Goal: Find specific page/section: Find specific page/section

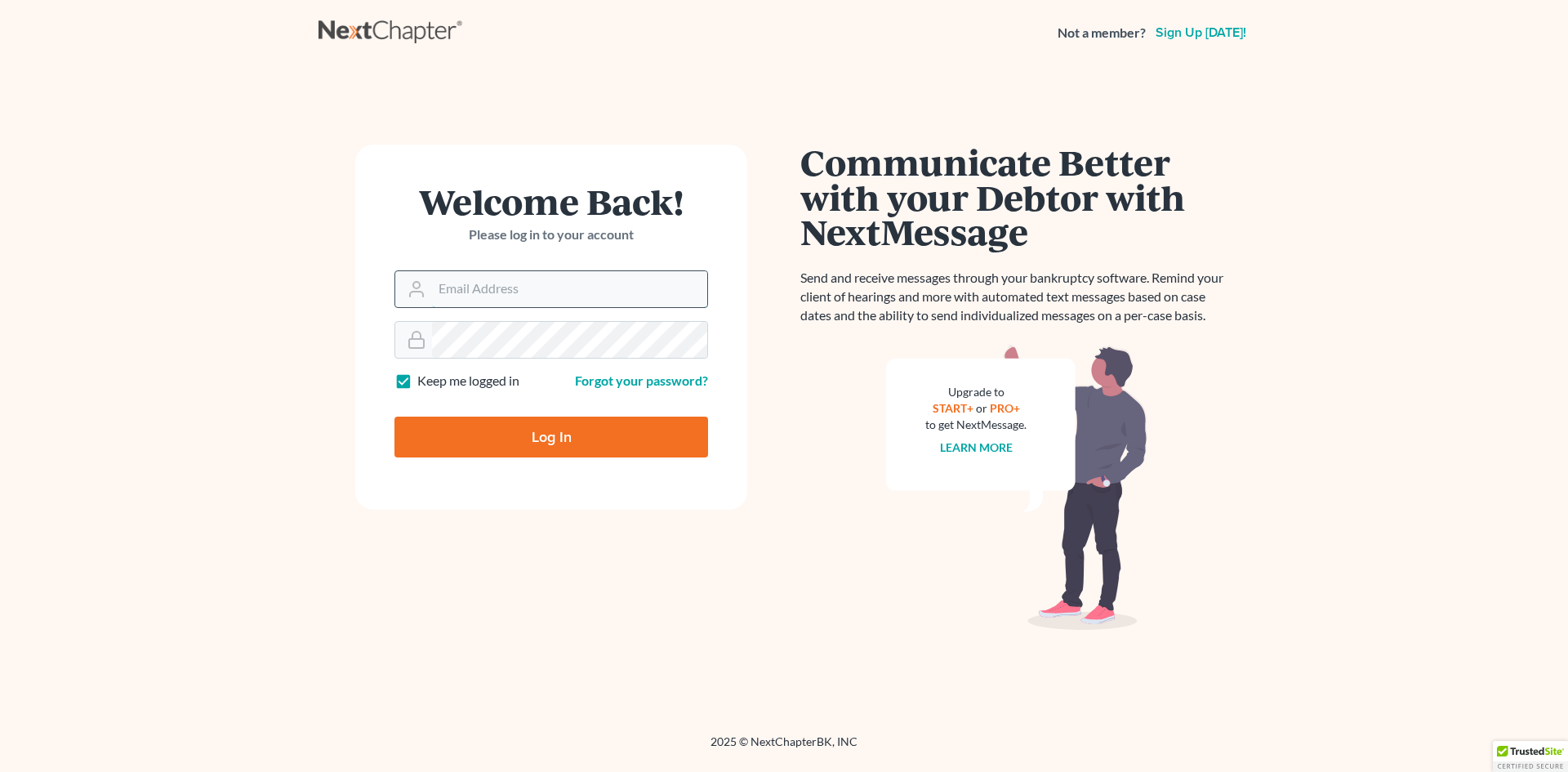
click at [579, 305] on input "Email Address" at bounding box center [570, 289] width 275 height 36
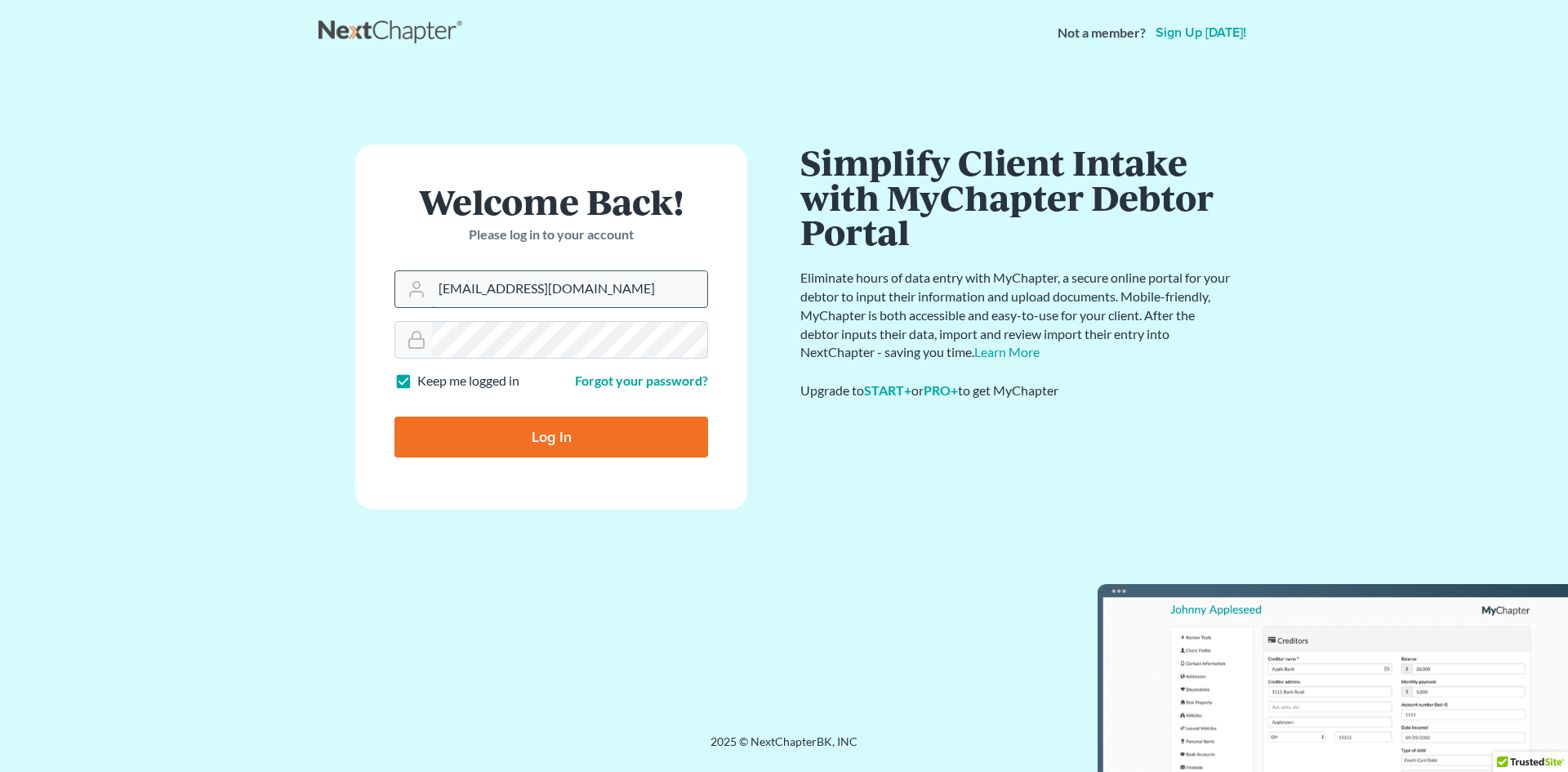
type input "[EMAIL_ADDRESS][DOMAIN_NAME]"
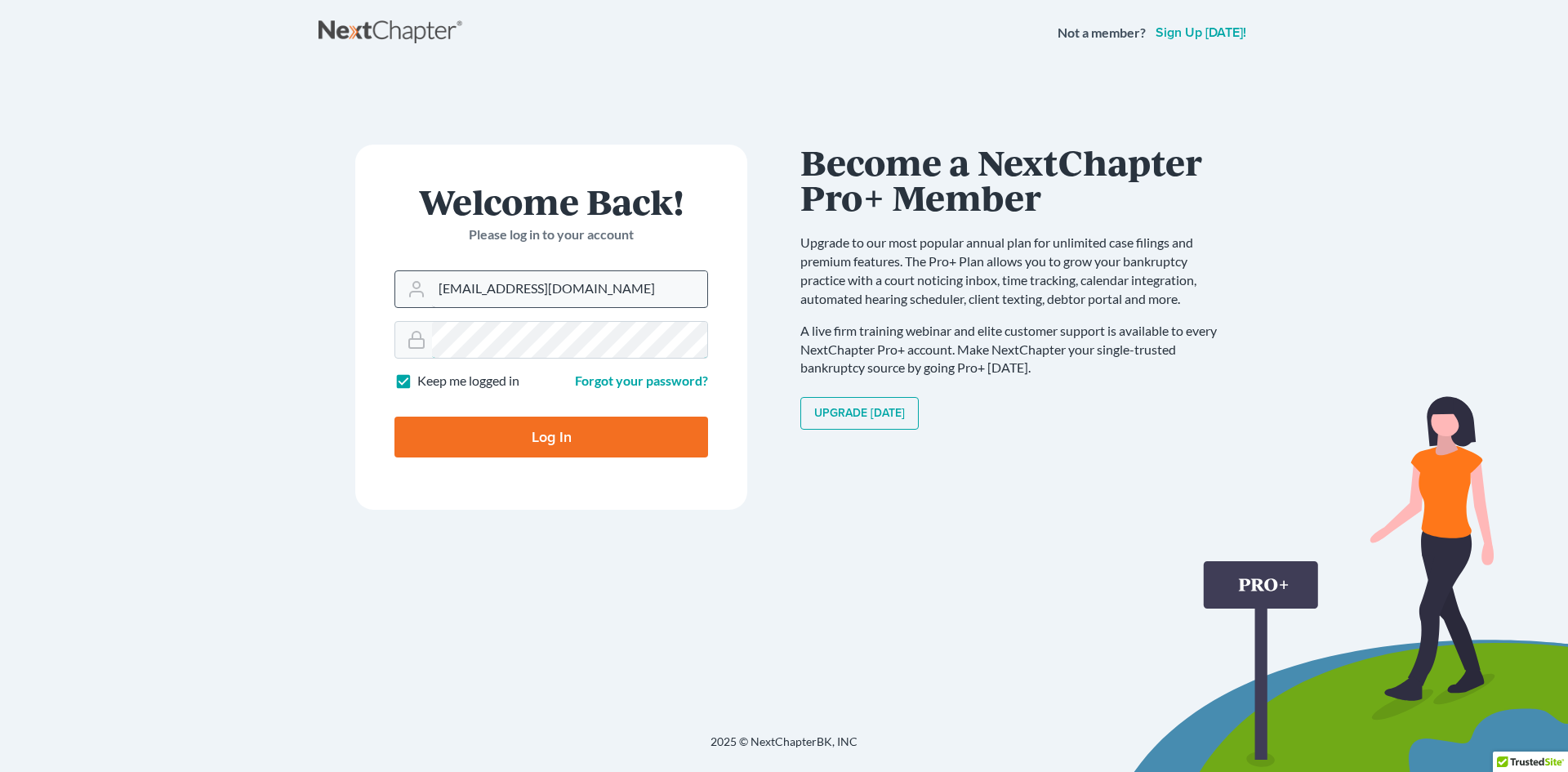
click at [394, 417] on input "Log In" at bounding box center [551, 437] width 314 height 41
type input "Thinking..."
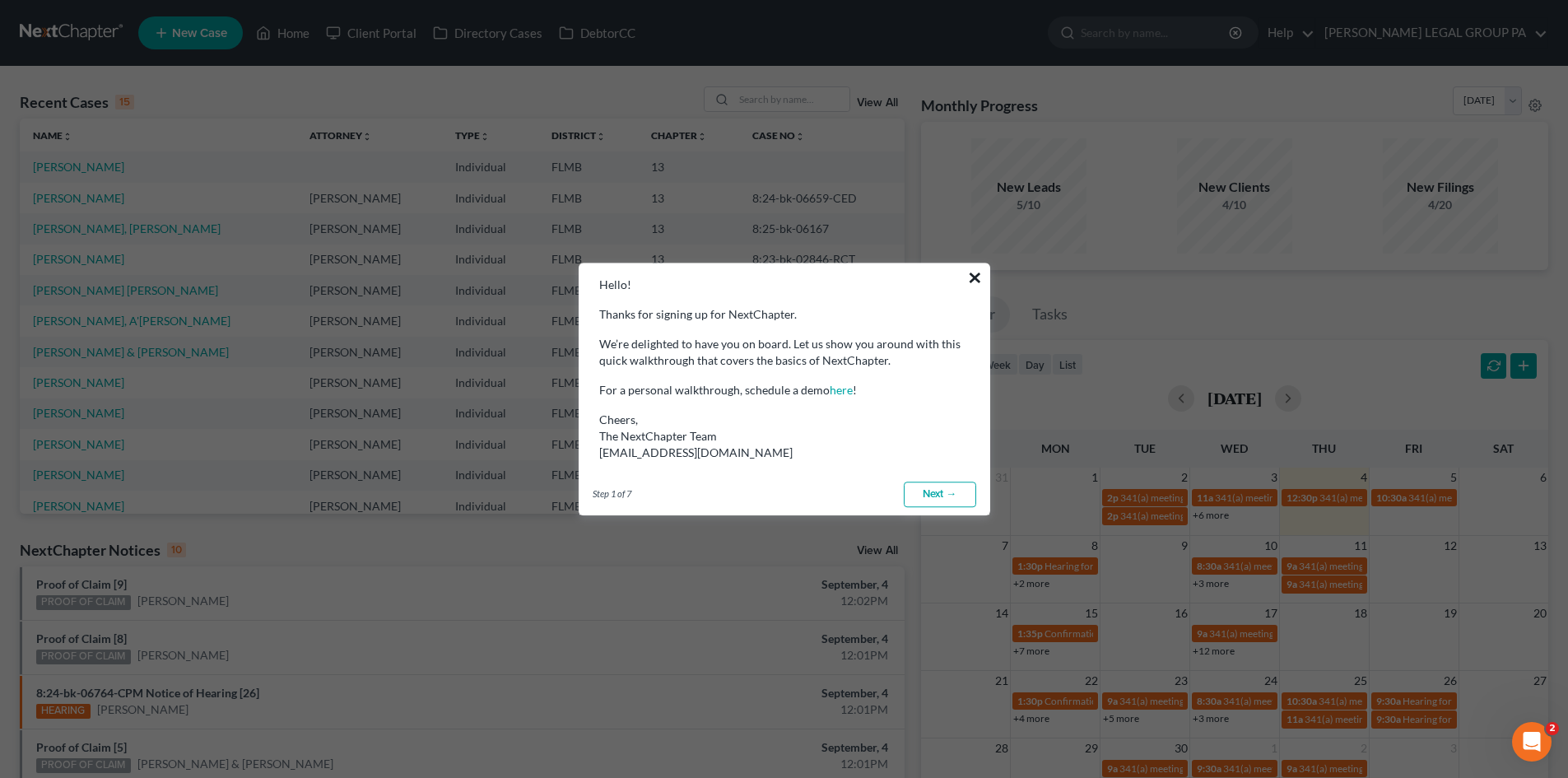
click at [976, 277] on button "×" at bounding box center [974, 277] width 16 height 26
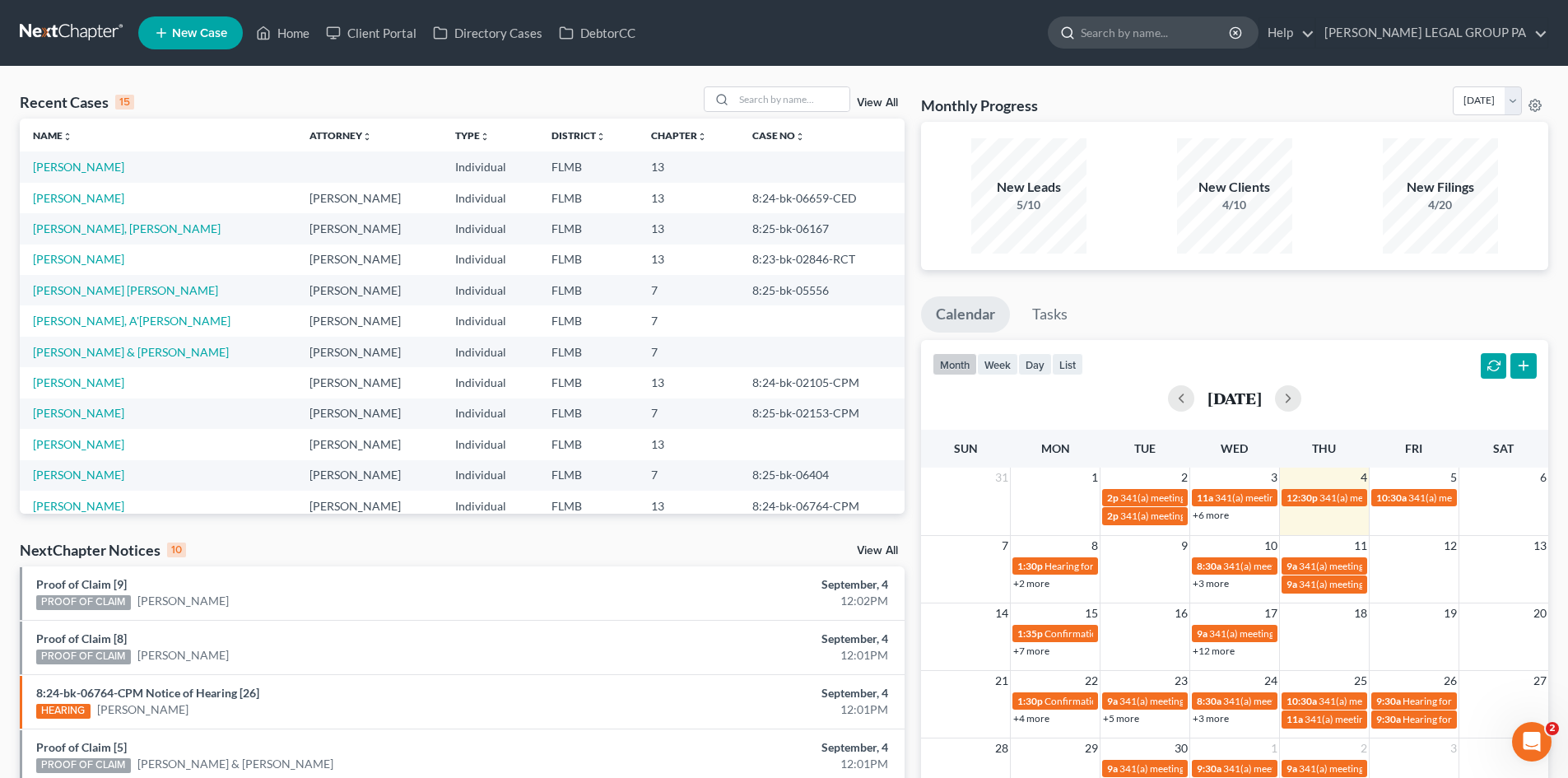
click at [1139, 38] on input "search" at bounding box center [1156, 32] width 150 height 30
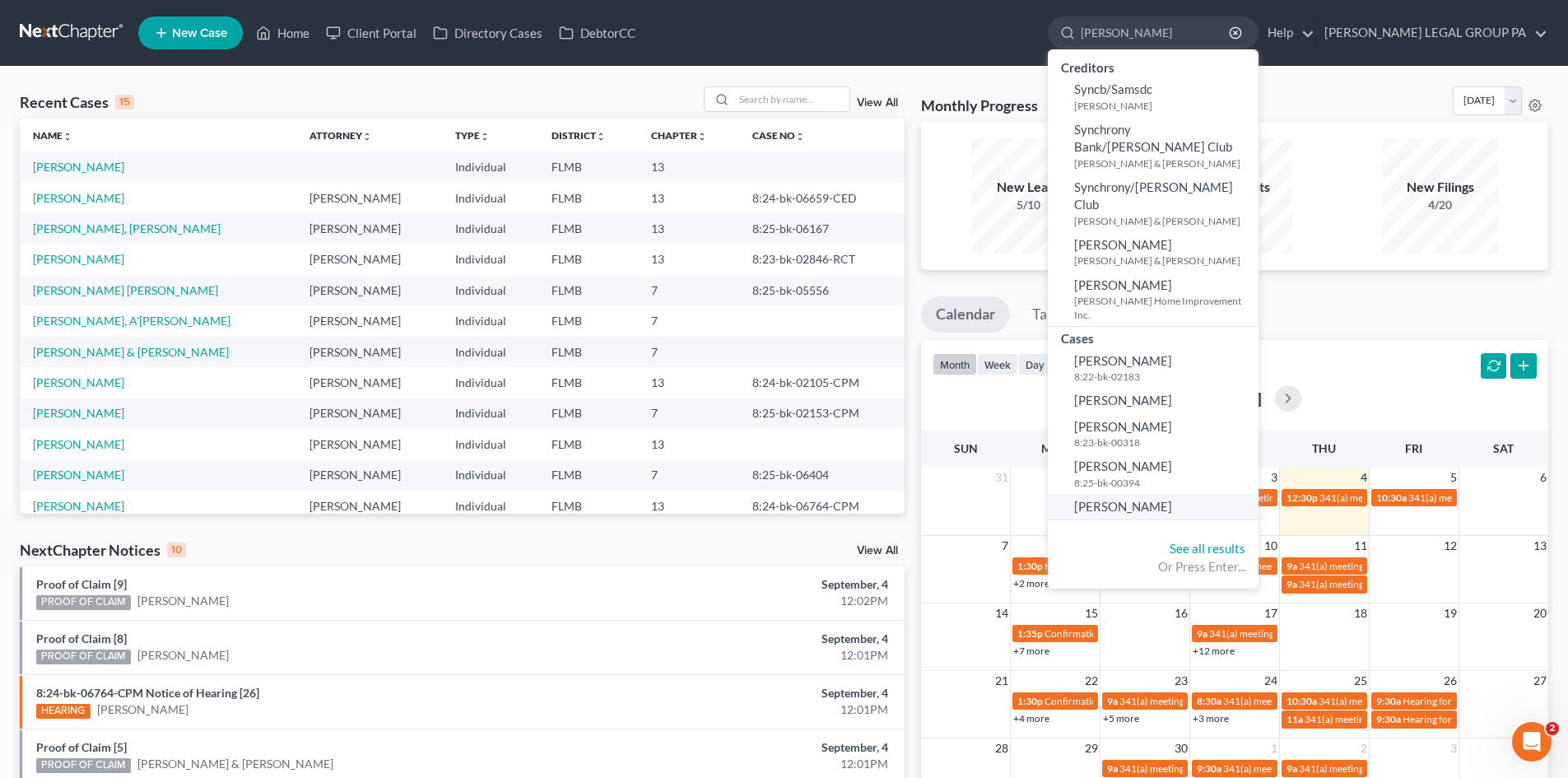
type input "[PERSON_NAME]"
click at [1160, 499] on span "[PERSON_NAME]" at bounding box center [1123, 506] width 98 height 15
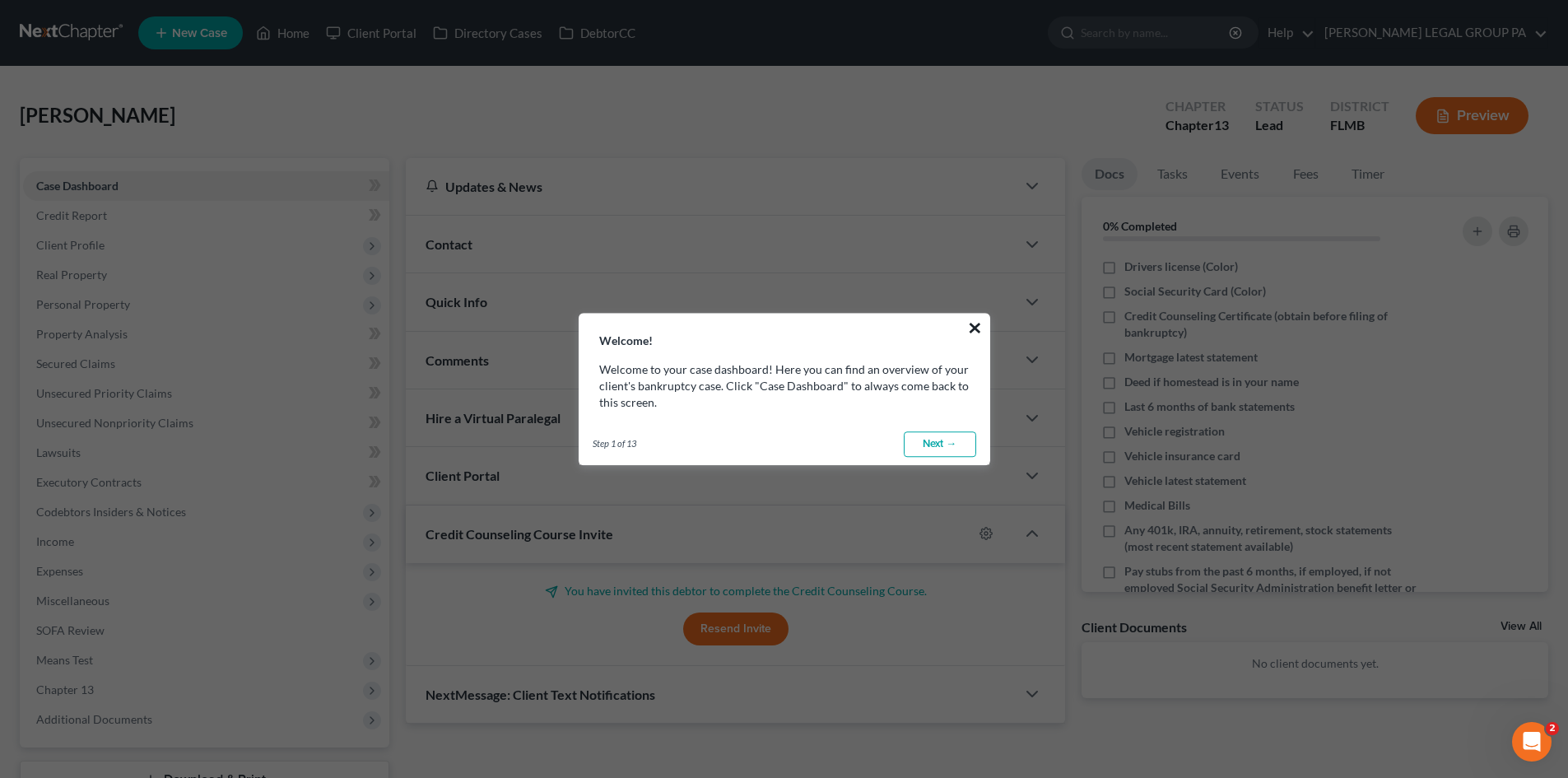
click at [972, 329] on button "×" at bounding box center [974, 327] width 16 height 26
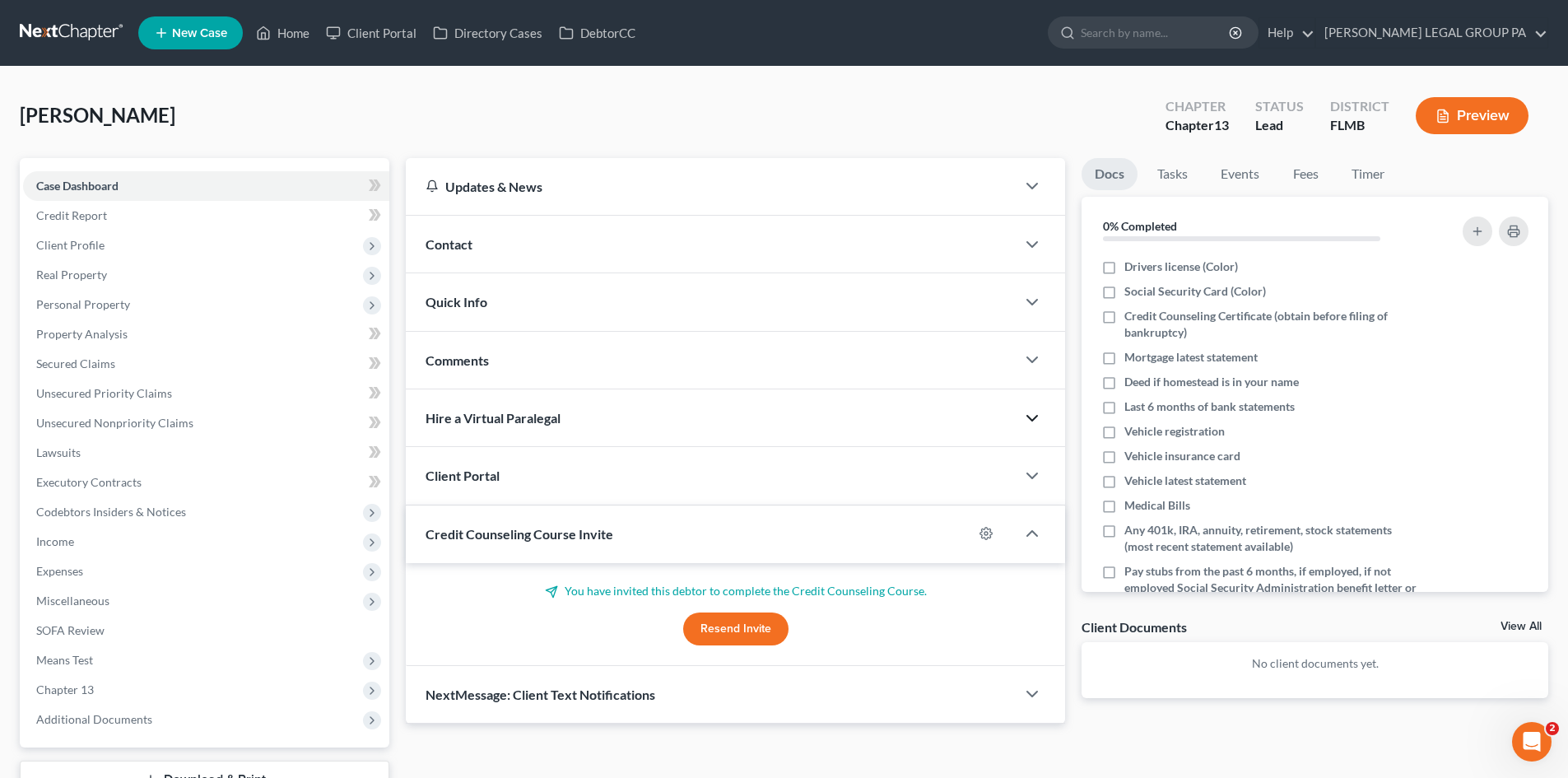
click at [1034, 415] on icon "button" at bounding box center [1032, 418] width 20 height 20
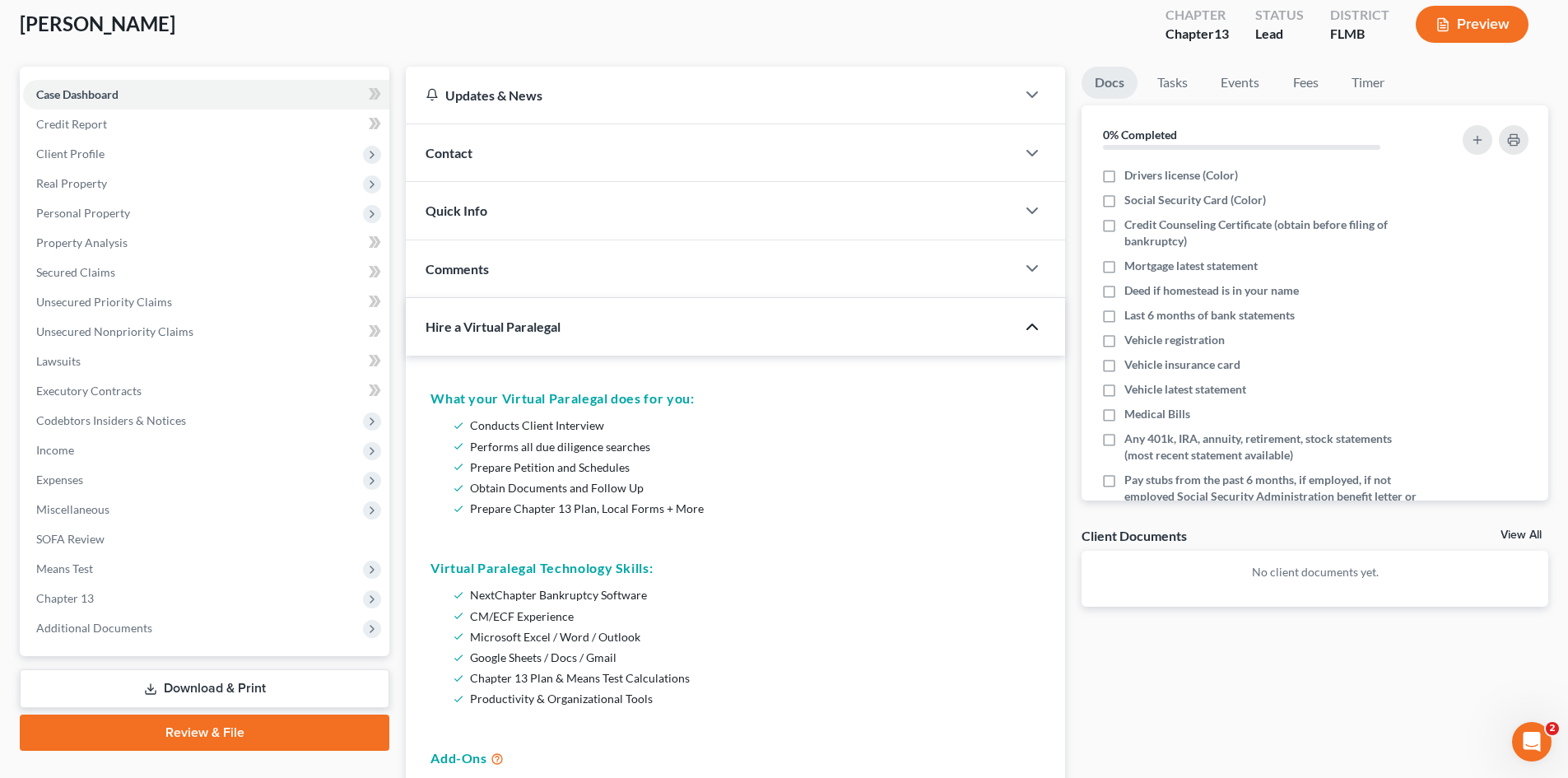
scroll to position [82, 0]
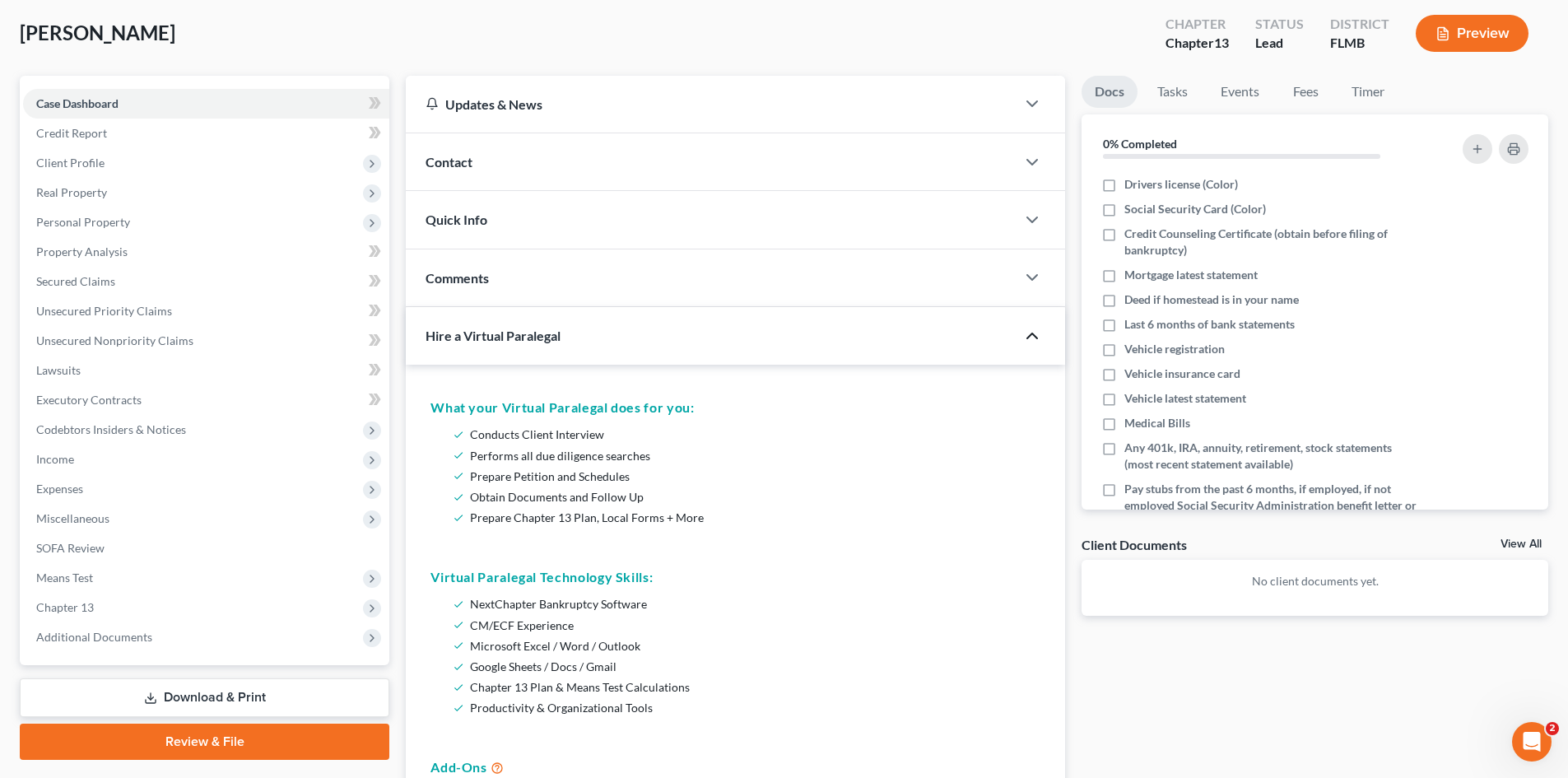
click at [1034, 333] on icon "button" at bounding box center [1032, 336] width 20 height 20
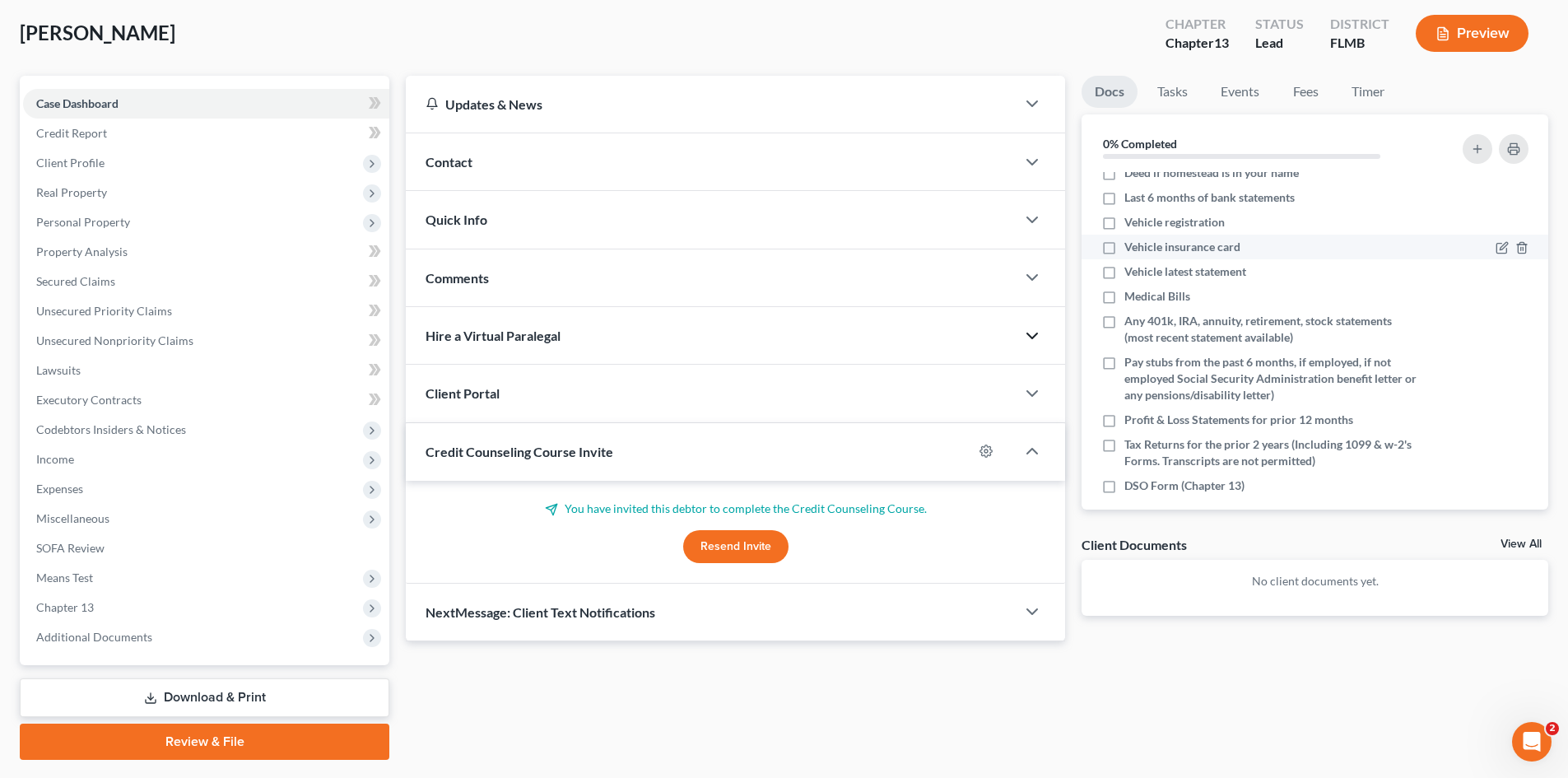
scroll to position [142, 0]
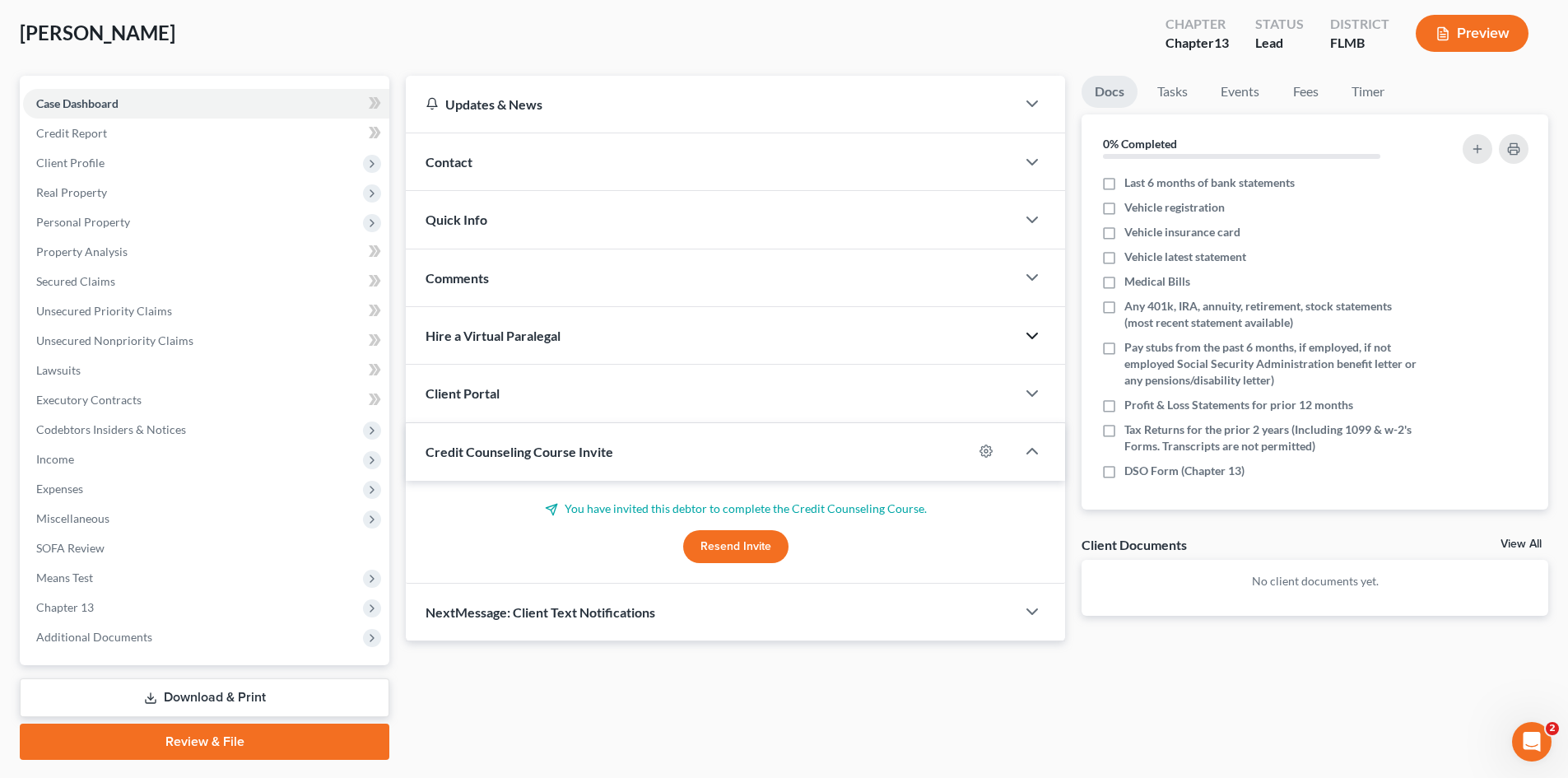
drag, startPoint x: 116, startPoint y: 3, endPoint x: 1025, endPoint y: 43, distance: 909.9
click at [1025, 43] on div "[PERSON_NAME] Upgraded Chapter Chapter 13 Status Lead District FLMB Preview" at bounding box center [783, 39] width 1528 height 71
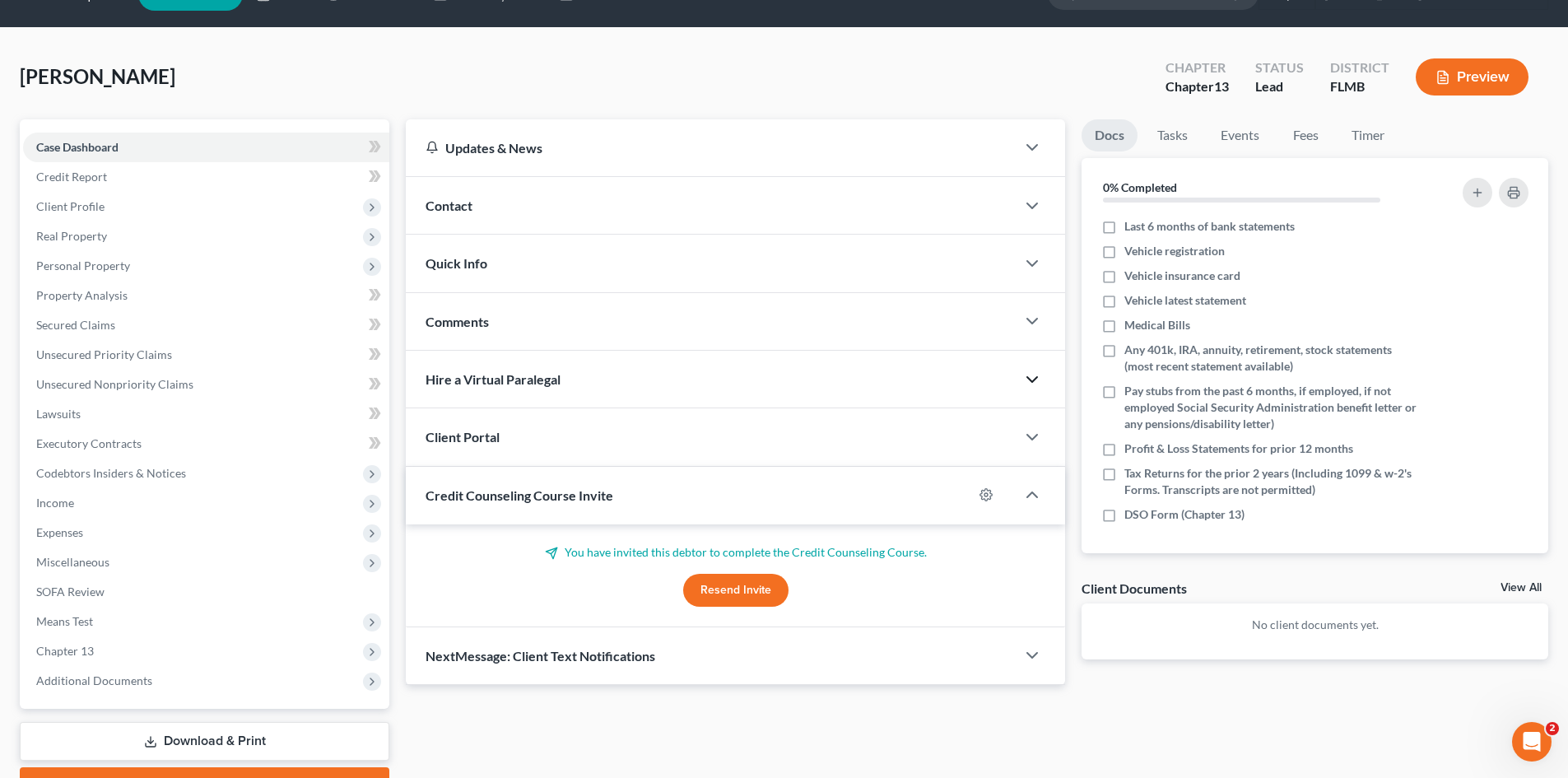
scroll to position [0, 0]
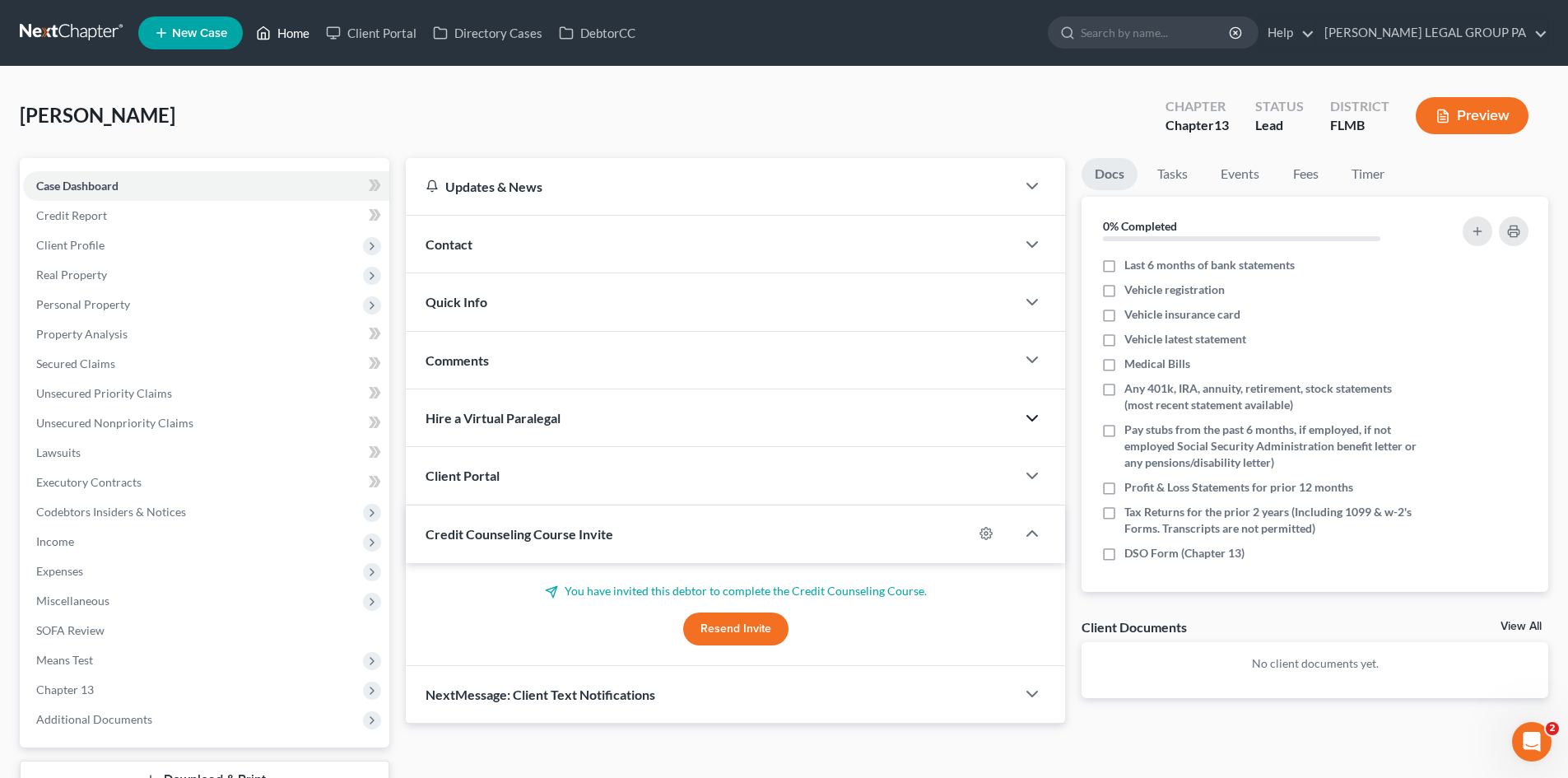
click at [291, 38] on link "Home" at bounding box center [283, 33] width 70 height 29
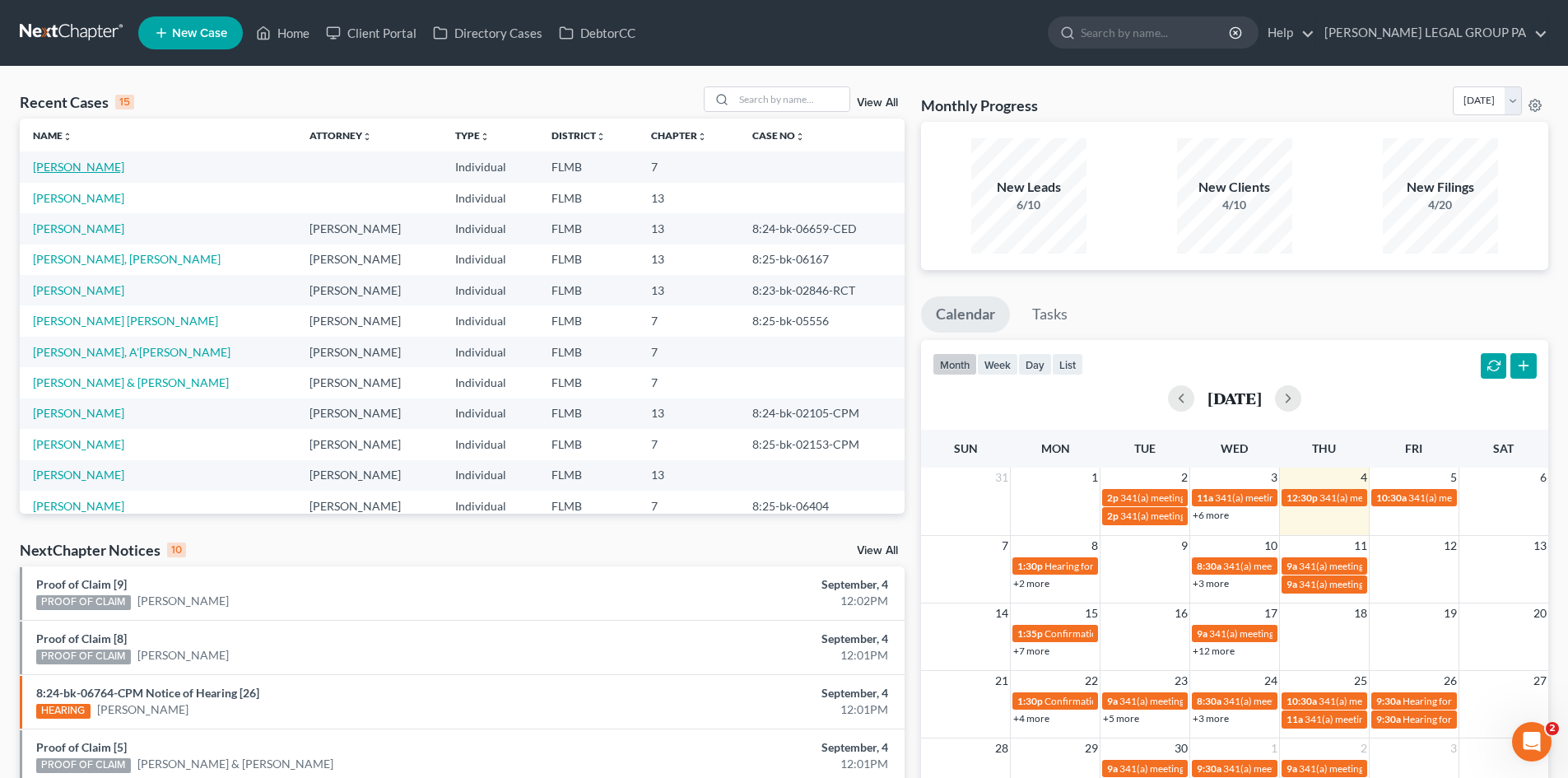
click at [77, 167] on link "[PERSON_NAME]" at bounding box center [79, 167] width 92 height 14
